Goal: Task Accomplishment & Management: Complete application form

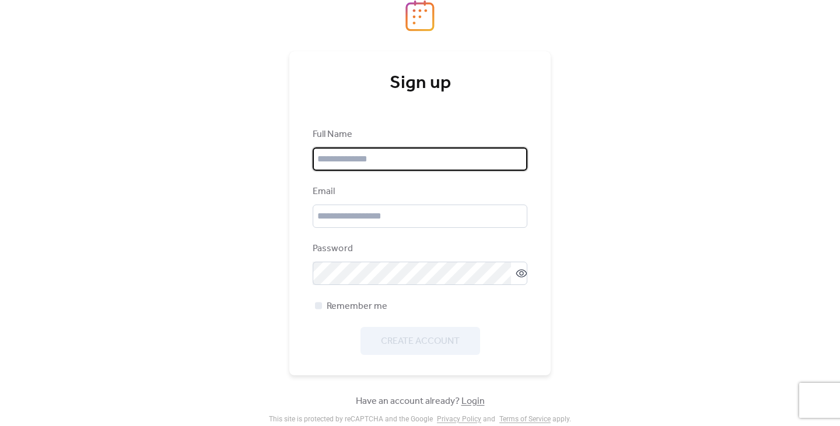
click at [439, 156] on input "text" at bounding box center [420, 159] width 215 height 23
click at [268, 230] on div "Sign up Full Name Email Password Remember me Create Account Have an account alr…" at bounding box center [420, 213] width 840 height 426
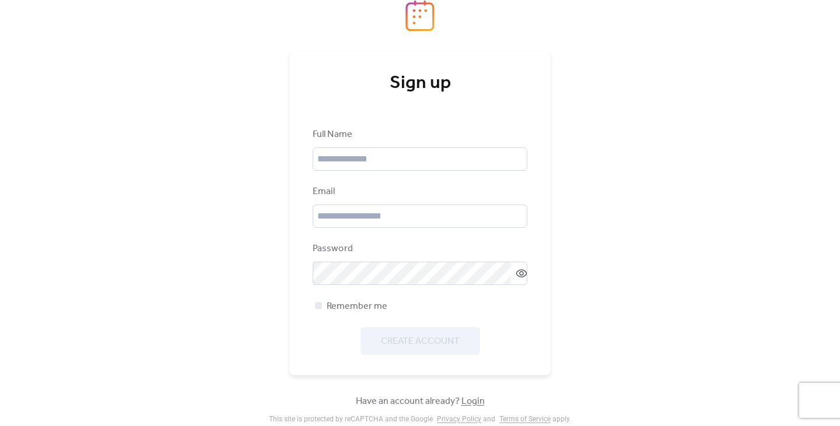
click at [469, 398] on link "Login" at bounding box center [472, 402] width 23 height 18
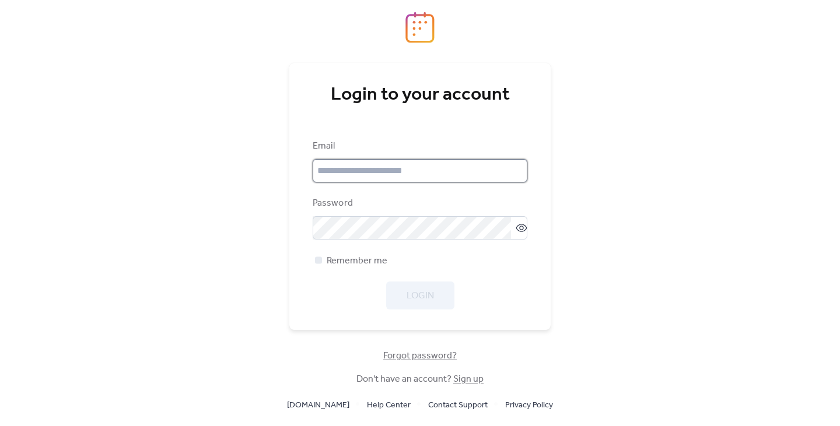
click at [393, 166] on input "email" at bounding box center [420, 170] width 215 height 23
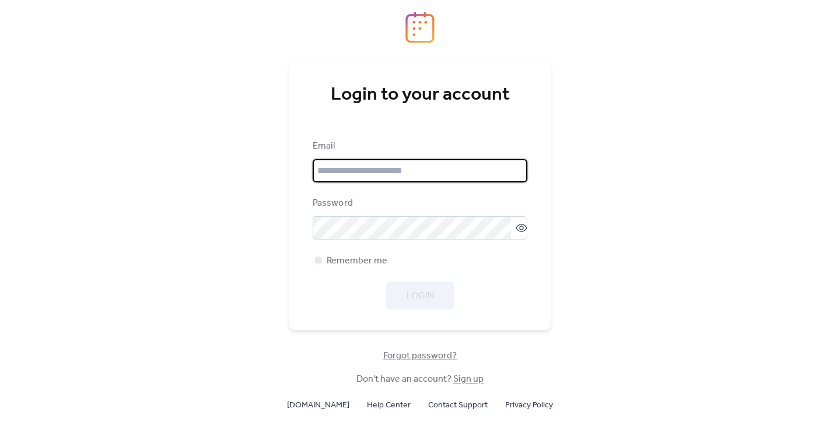
type input "**********"
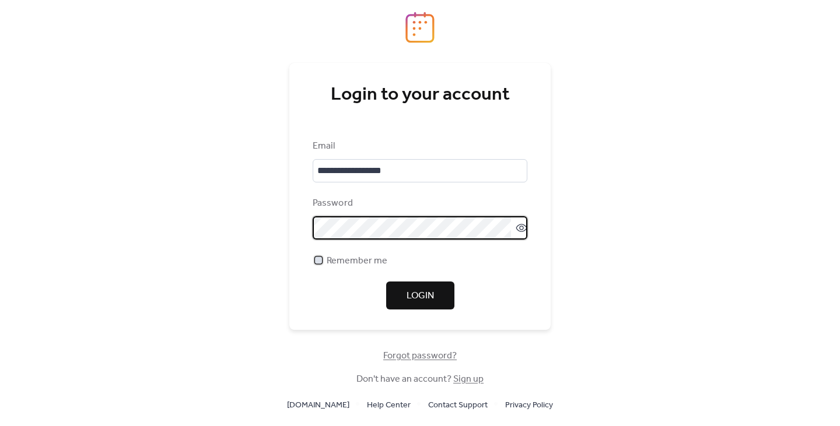
click at [375, 263] on span "Remember me" at bounding box center [357, 261] width 61 height 14
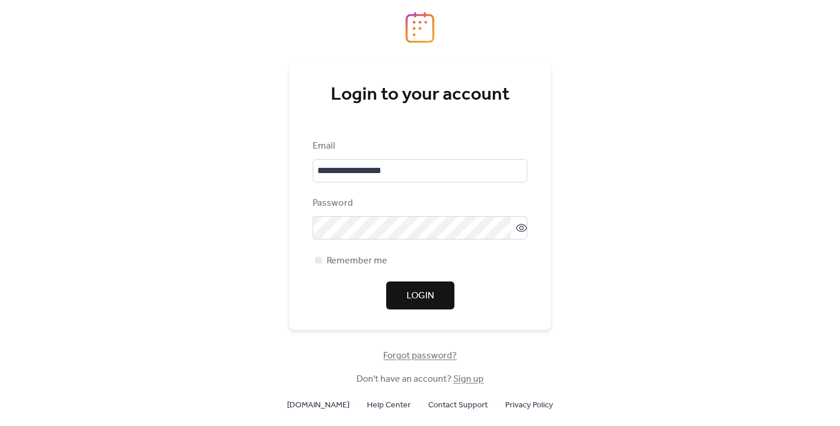
click at [419, 302] on span "Login" at bounding box center [420, 296] width 27 height 14
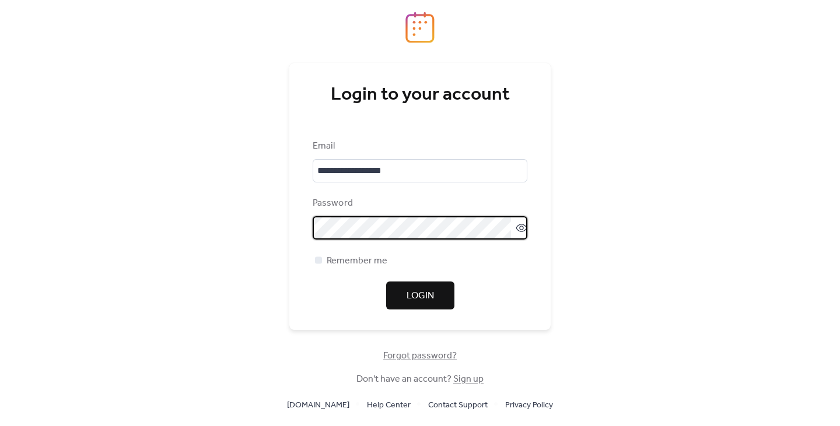
click at [437, 355] on span "Forgot password?" at bounding box center [420, 356] width 74 height 14
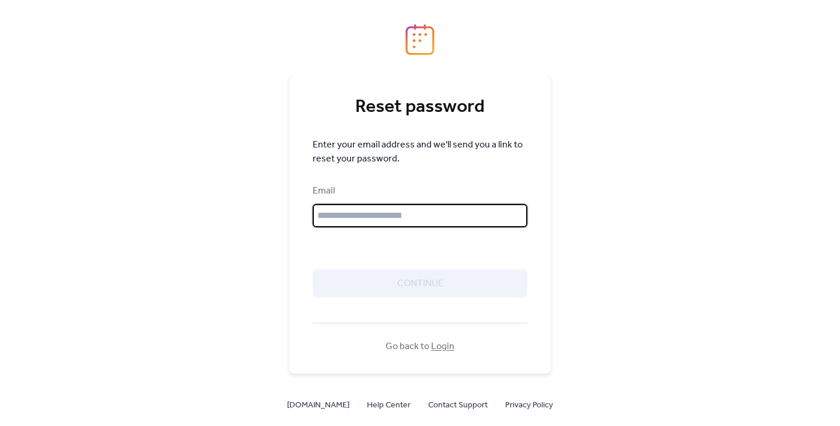
click at [393, 223] on input "text" at bounding box center [420, 215] width 215 height 23
type input "**********"
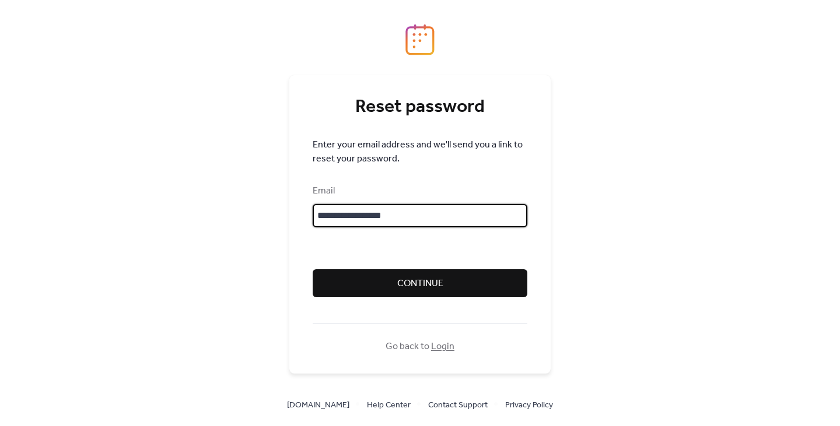
click at [426, 285] on span "Continue" at bounding box center [420, 284] width 46 height 14
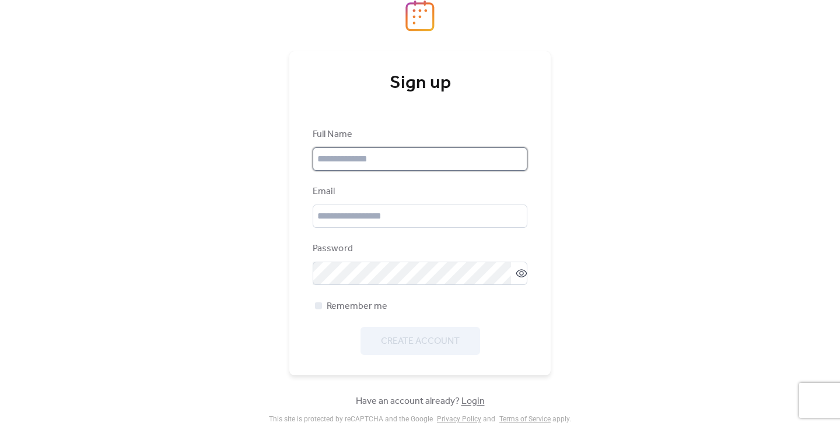
click at [418, 169] on input "text" at bounding box center [420, 159] width 215 height 23
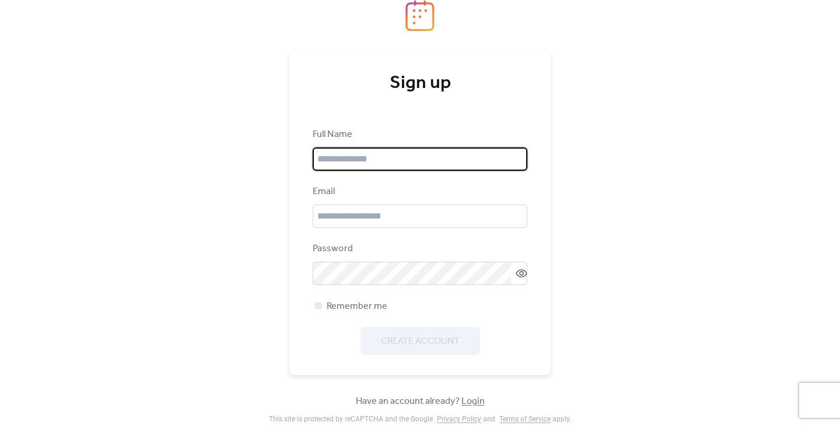
click at [382, 164] on input "text" at bounding box center [420, 159] width 215 height 23
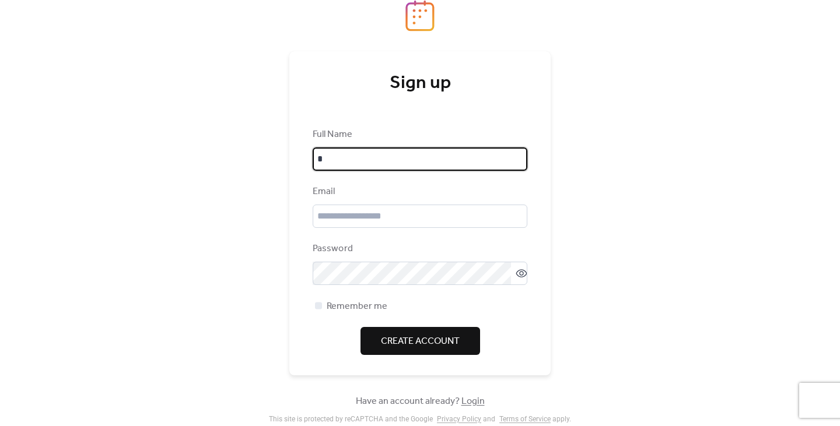
type input "**********"
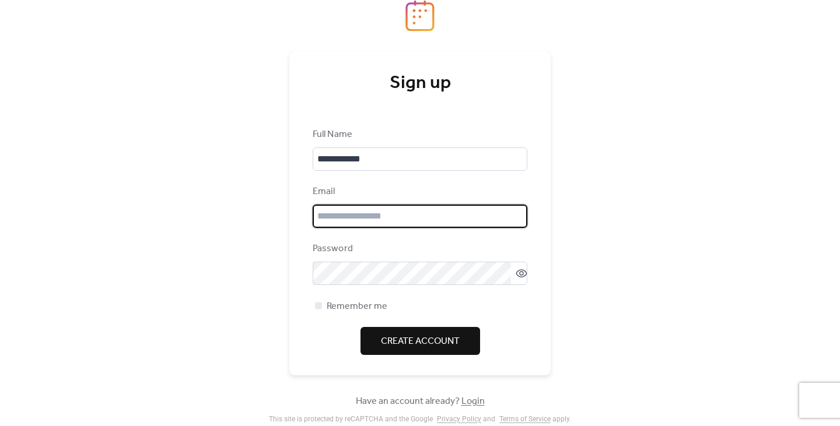
click at [374, 212] on input "email" at bounding box center [420, 216] width 215 height 23
type input "**********"
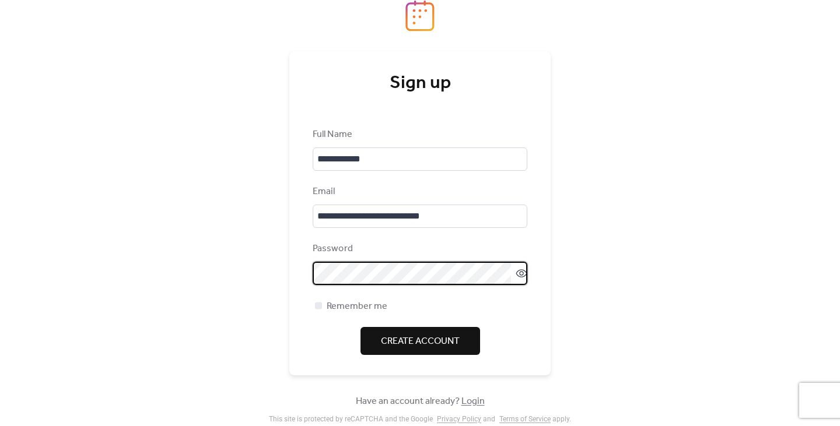
click at [429, 347] on span "Create Account" at bounding box center [420, 342] width 79 height 14
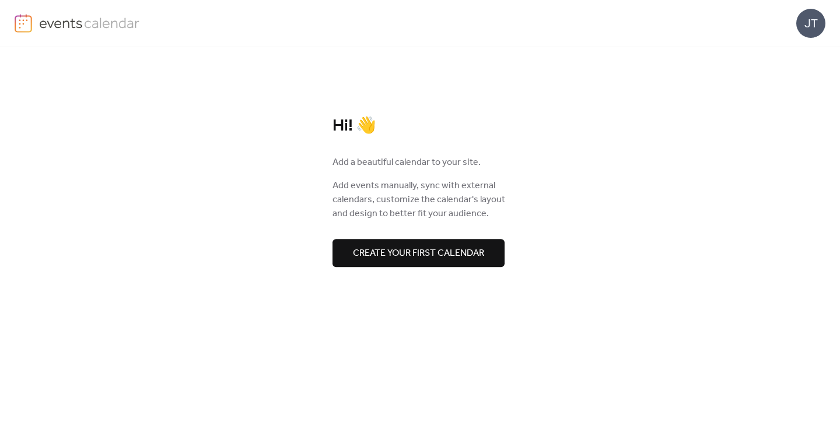
click at [453, 251] on span "Create your first calendar" at bounding box center [418, 254] width 131 height 14
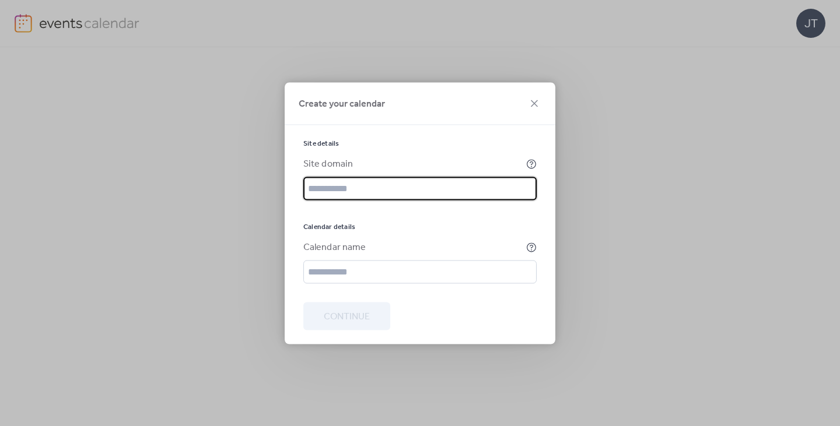
click at [421, 187] on input "text" at bounding box center [419, 188] width 233 height 23
type input "*"
type input "**********"
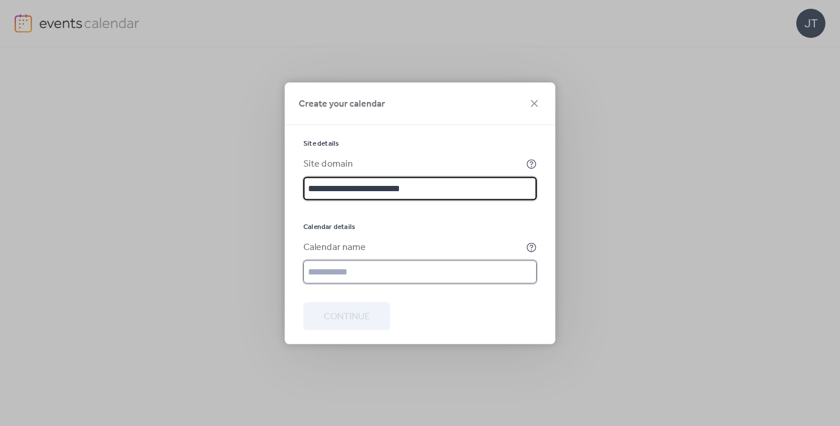
click at [375, 270] on input "text" at bounding box center [419, 271] width 233 height 23
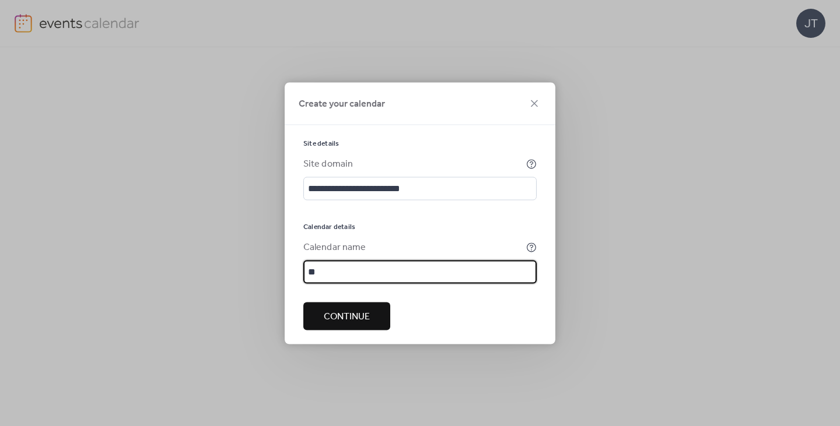
type input "*"
type input "**********"
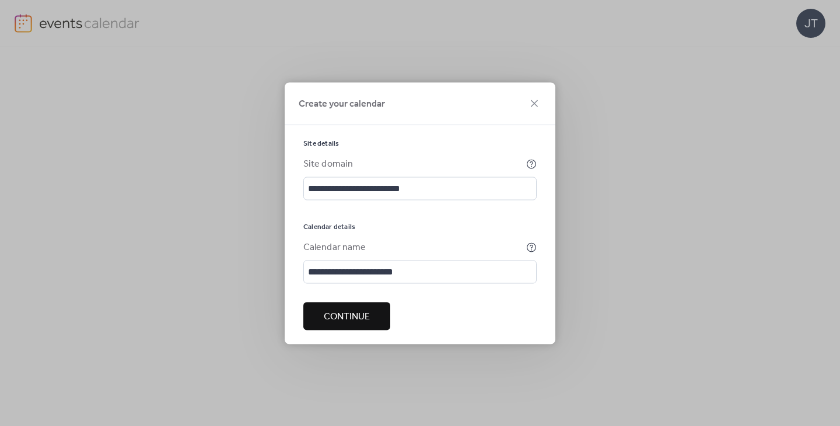
click at [365, 314] on span "Continue" at bounding box center [347, 317] width 46 height 14
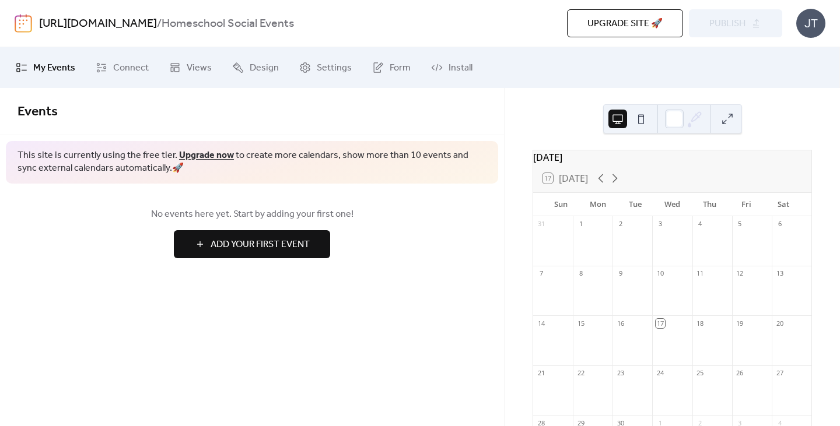
click at [410, 295] on div "Events This site is currently using the free tier. Upgrade now to create more c…" at bounding box center [252, 257] width 504 height 338
click at [130, 72] on span "Connect" at bounding box center [131, 68] width 36 height 14
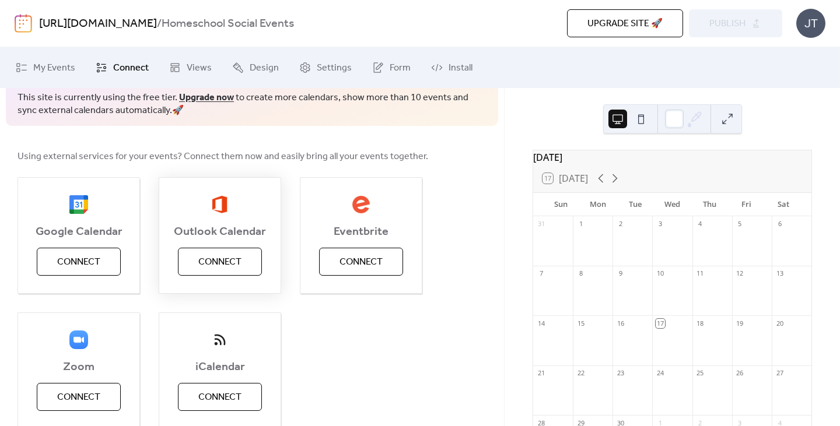
scroll to position [109, 0]
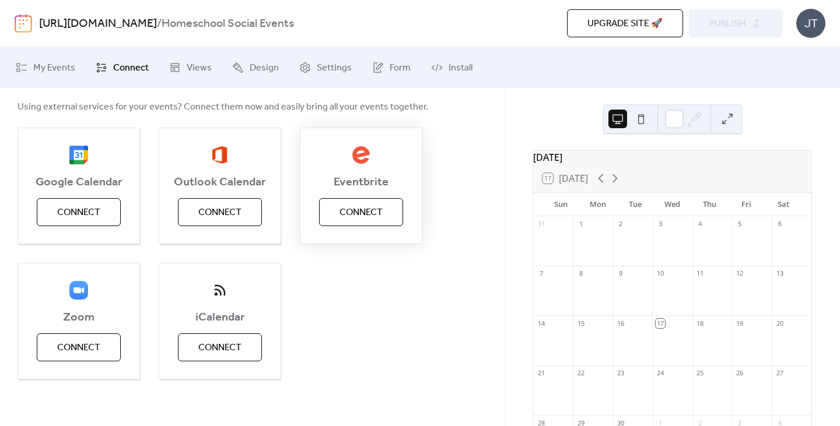
click at [356, 217] on span "Connect" at bounding box center [361, 213] width 43 height 14
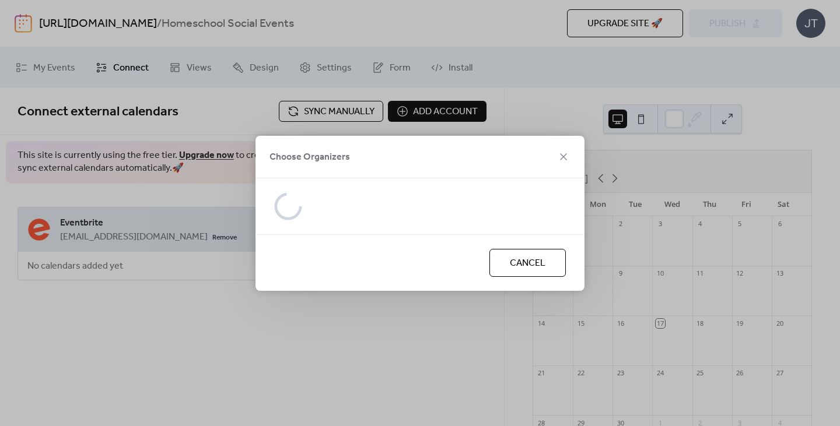
scroll to position [0, 0]
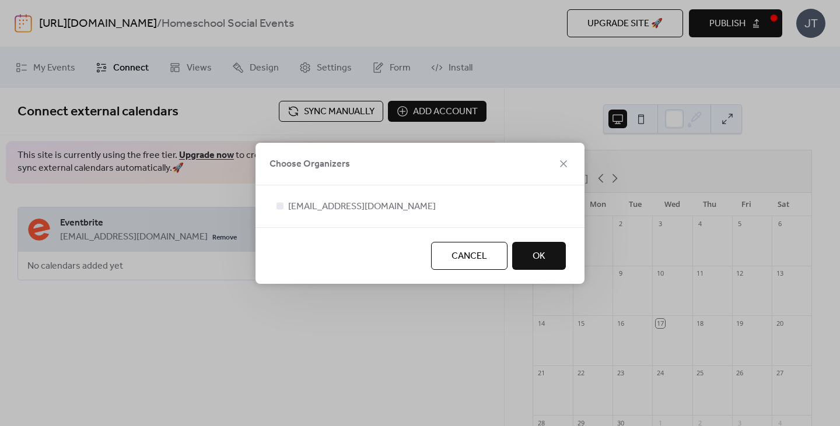
click at [550, 260] on button "OK" at bounding box center [539, 256] width 54 height 28
